Goal: Navigation & Orientation: Go to known website

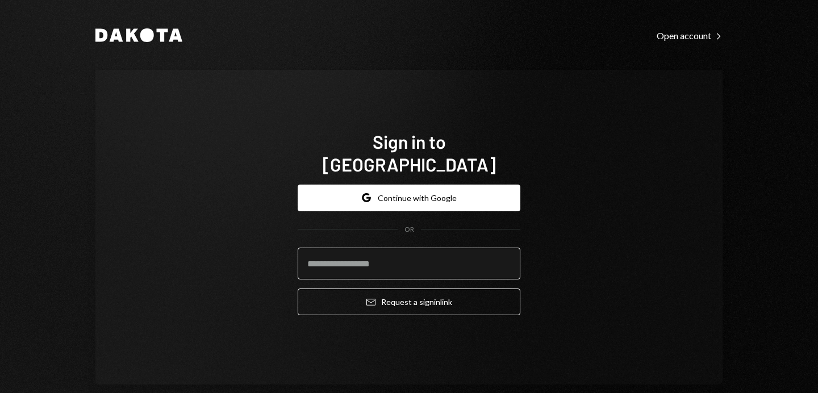
click at [384, 248] on input "email" at bounding box center [409, 264] width 223 height 32
type input "**********"
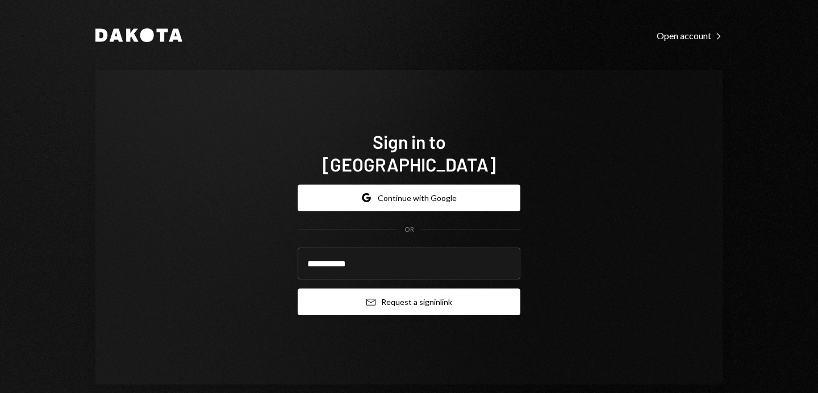
click at [382, 289] on button "Email Request a sign in link" at bounding box center [409, 302] width 223 height 27
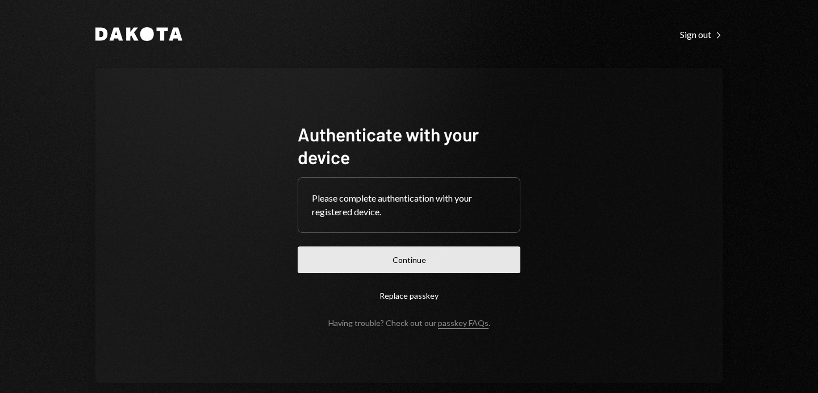
click at [483, 253] on button "Continue" at bounding box center [409, 260] width 223 height 27
